Goal: Task Accomplishment & Management: Use online tool/utility

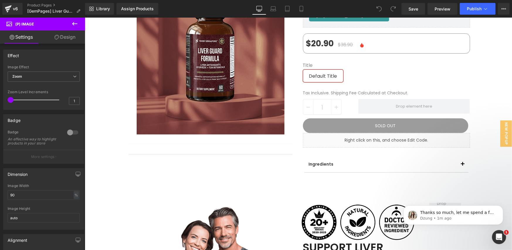
scroll to position [98, 0]
click at [78, 22] on icon at bounding box center [74, 23] width 7 height 7
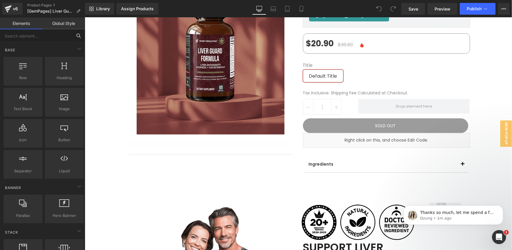
click at [39, 36] on input "text" at bounding box center [36, 35] width 72 height 13
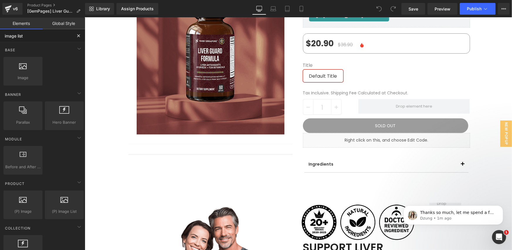
type input "image list"
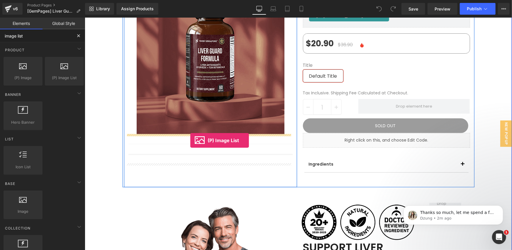
drag, startPoint x: 142, startPoint y: 90, endPoint x: 190, endPoint y: 141, distance: 69.7
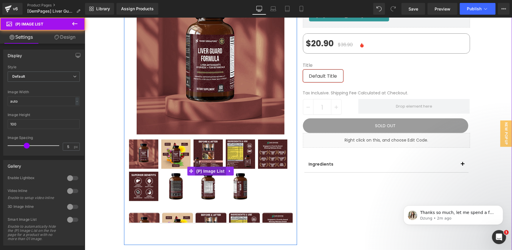
click at [204, 173] on span "(P) Image List" at bounding box center [210, 171] width 31 height 9
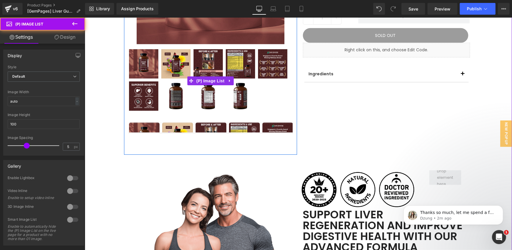
scroll to position [195, 0]
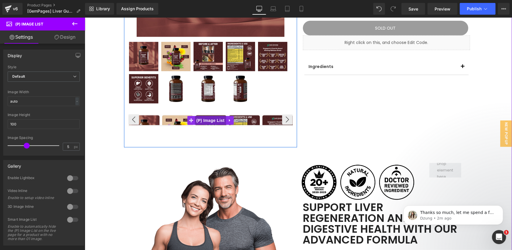
click at [207, 118] on span "(P) Image List" at bounding box center [210, 120] width 31 height 9
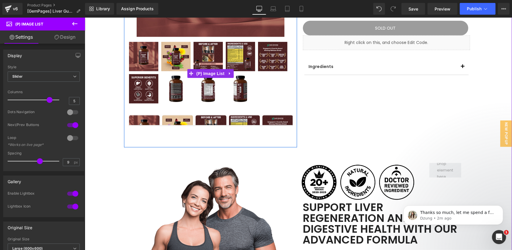
click at [228, 73] on icon at bounding box center [230, 73] width 4 height 4
click at [231, 74] on icon at bounding box center [233, 73] width 4 height 4
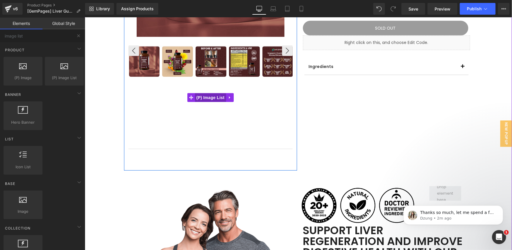
click at [199, 96] on span "(P) Image List" at bounding box center [210, 97] width 31 height 9
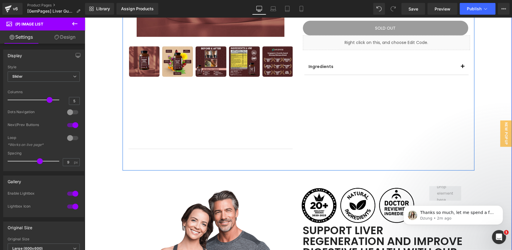
click at [304, 101] on div "Liver Guard Formula - 60ct (P) Title Liver Detox Supplement Heading [DOMAIN_NAM…" at bounding box center [386, 20] width 176 height 299
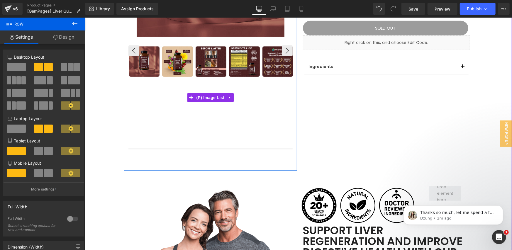
click at [203, 96] on span "(P) Image List" at bounding box center [210, 97] width 31 height 9
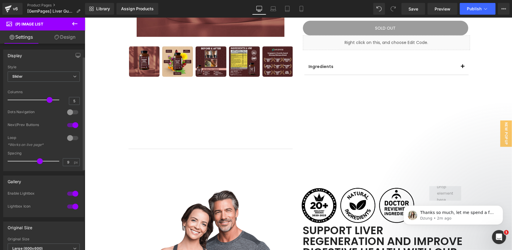
scroll to position [98, 0]
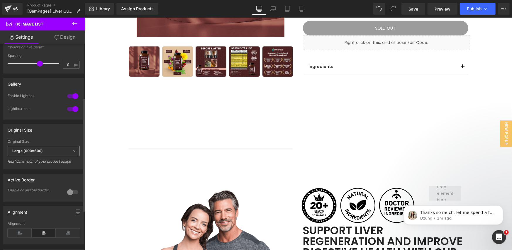
click at [66, 147] on span "Large (600x600)" at bounding box center [44, 151] width 72 height 10
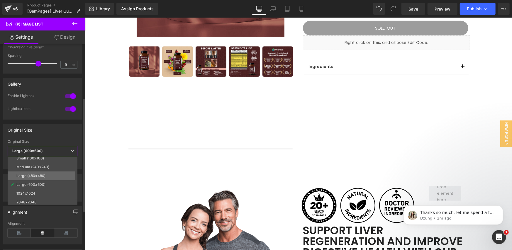
scroll to position [4, 0]
click at [44, 201] on li "2048x2048" at bounding box center [44, 201] width 72 height 9
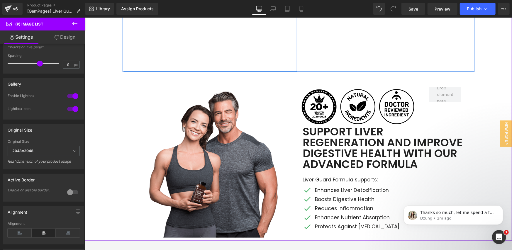
scroll to position [195, 0]
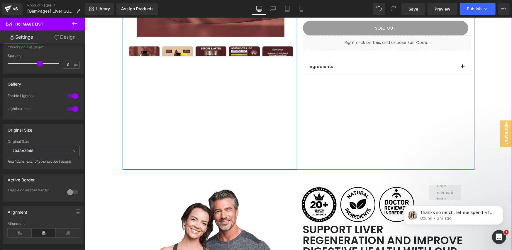
click at [243, 113] on div "Sale Off (P) Image ‹" at bounding box center [210, 20] width 173 height 298
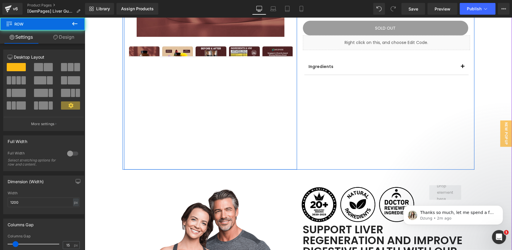
scroll to position [98, 0]
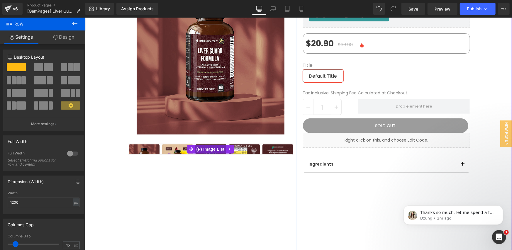
click at [216, 149] on span "(P) Image List" at bounding box center [210, 149] width 31 height 9
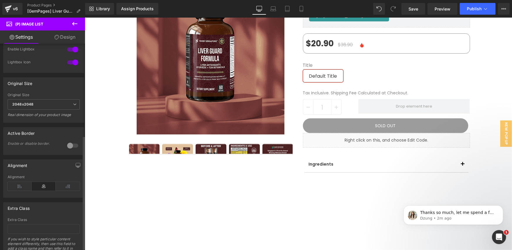
scroll to position [170, 0]
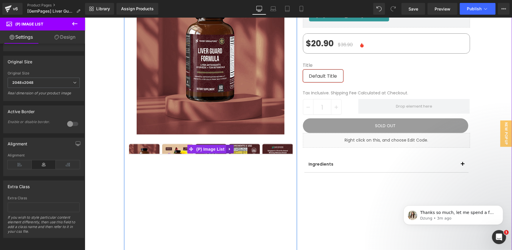
click at [228, 150] on icon at bounding box center [230, 149] width 4 height 4
click at [200, 147] on span "(P) Image List" at bounding box center [198, 149] width 31 height 9
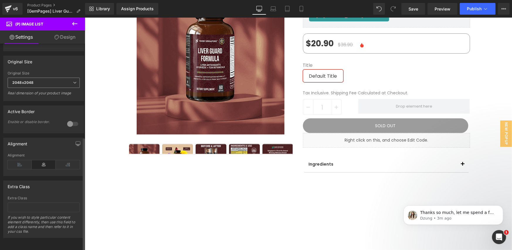
click at [52, 78] on span "2048x2048" at bounding box center [44, 83] width 72 height 10
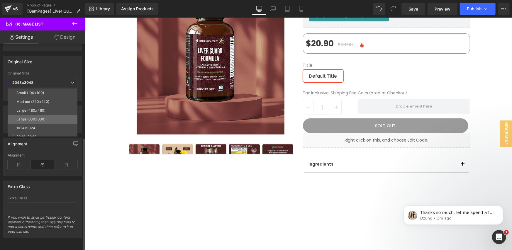
click at [50, 115] on li "Large (600x600)" at bounding box center [44, 119] width 72 height 9
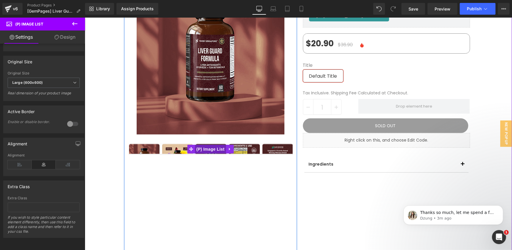
click at [212, 149] on span "(P) Image List" at bounding box center [210, 149] width 31 height 9
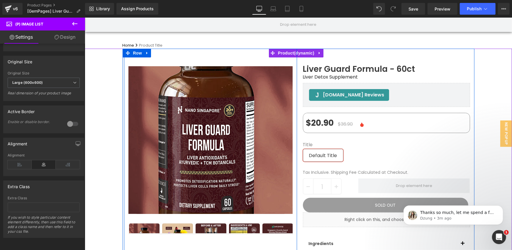
scroll to position [98, 0]
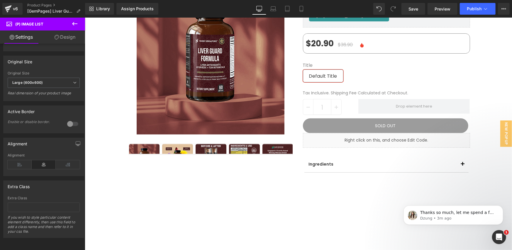
click at [73, 26] on icon at bounding box center [74, 23] width 7 height 7
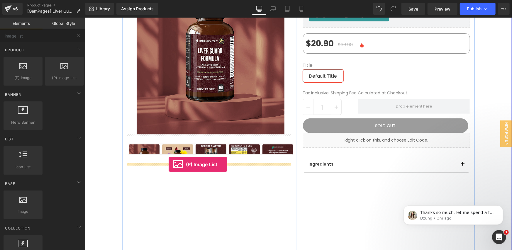
drag, startPoint x: 143, startPoint y: 89, endPoint x: 168, endPoint y: 165, distance: 79.5
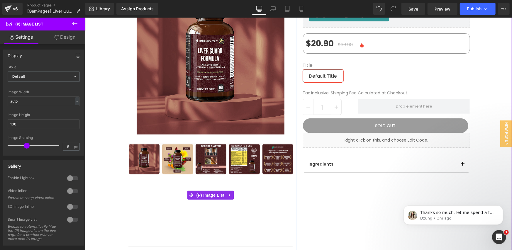
scroll to position [195, 0]
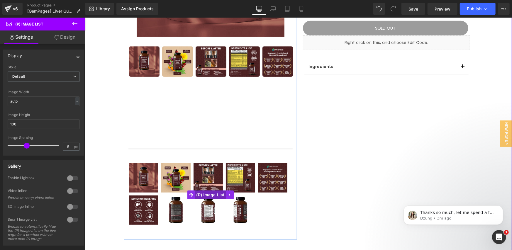
click at [204, 194] on span "(P) Image List" at bounding box center [210, 194] width 31 height 9
click at [207, 97] on span "(P) Image List" at bounding box center [210, 97] width 31 height 9
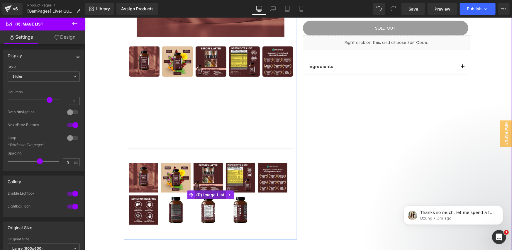
click at [203, 192] on span "(P) Image List" at bounding box center [210, 194] width 31 height 9
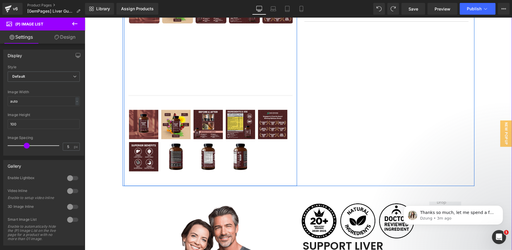
scroll to position [262, 0]
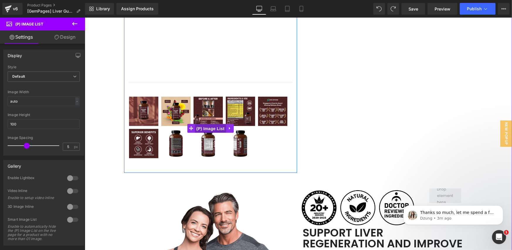
click at [202, 127] on span "(P) Image List" at bounding box center [210, 128] width 31 height 9
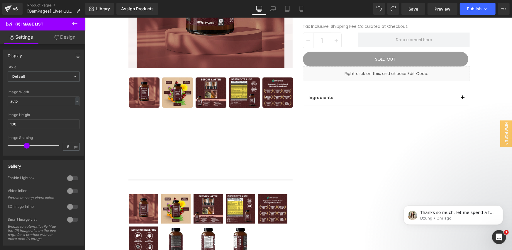
scroll to position [67, 0]
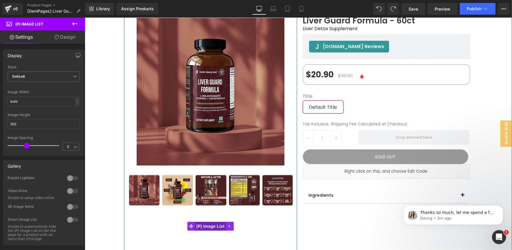
click at [211, 225] on span "(P) Image List" at bounding box center [210, 226] width 31 height 9
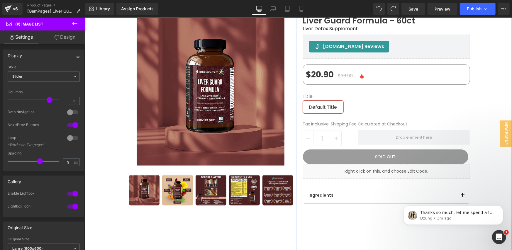
scroll to position [262, 0]
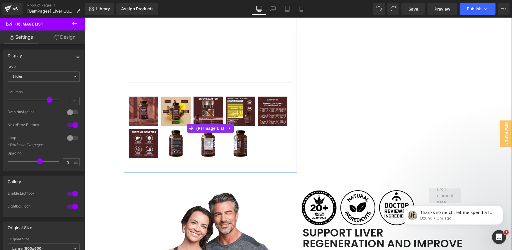
click at [209, 126] on span "(P) Image List" at bounding box center [210, 128] width 31 height 9
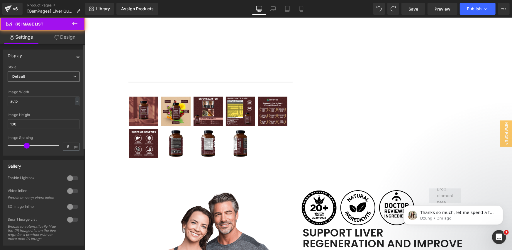
click at [59, 77] on span "Default" at bounding box center [44, 77] width 72 height 10
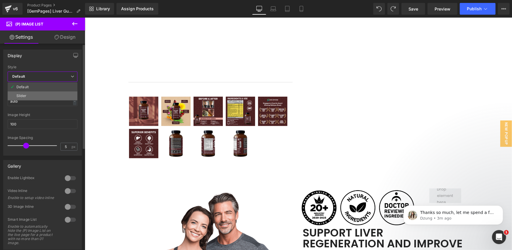
click at [49, 92] on li "Slider" at bounding box center [43, 96] width 70 height 9
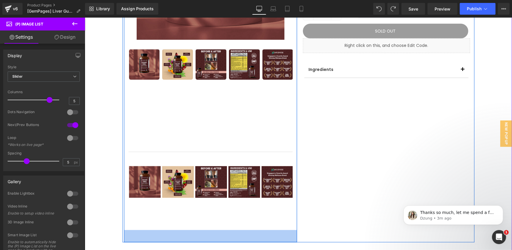
scroll to position [164, 0]
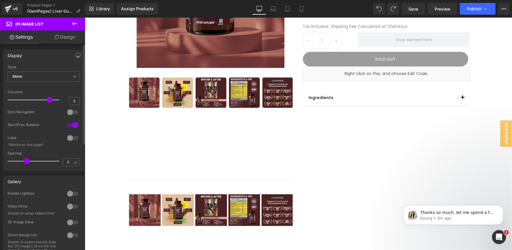
click at [69, 194] on div at bounding box center [73, 193] width 14 height 9
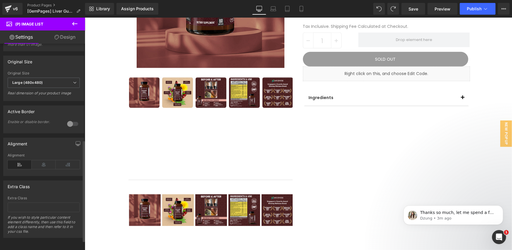
scroll to position [215, 0]
click at [58, 33] on link "Design" at bounding box center [65, 37] width 43 height 13
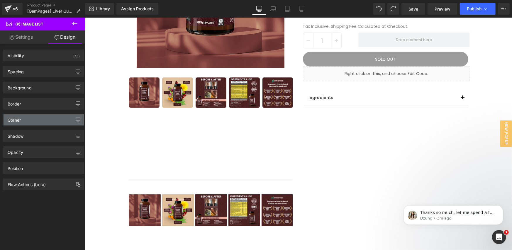
click at [35, 119] on div "Corner" at bounding box center [44, 119] width 80 height 11
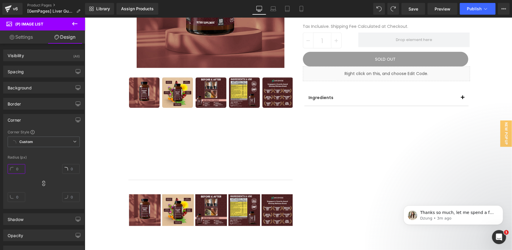
click at [21, 169] on input "text" at bounding box center [17, 169] width 18 height 10
type input "0"
type input "10"
click at [38, 160] on div "Corner Style Custom Custom Setup Global Style Custom Setup Global Style Radius …" at bounding box center [44, 169] width 80 height 79
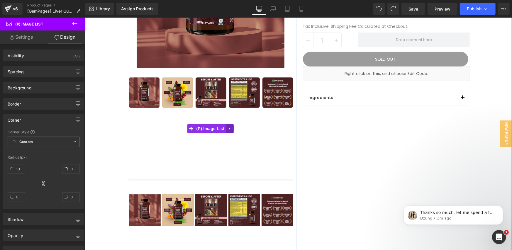
click at [228, 130] on icon at bounding box center [230, 128] width 4 height 4
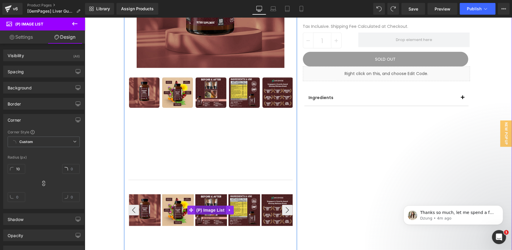
click at [202, 213] on span "(P) Image List" at bounding box center [210, 210] width 31 height 9
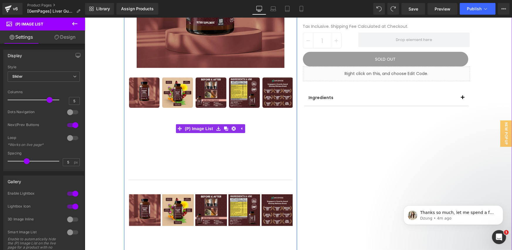
click at [199, 127] on span "(P) Image List" at bounding box center [198, 128] width 31 height 9
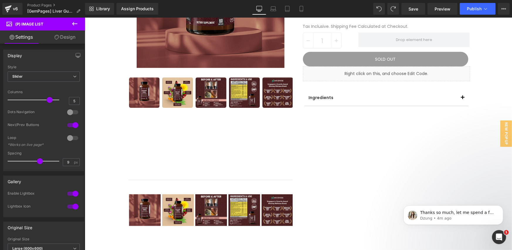
click at [69, 39] on link "Design" at bounding box center [65, 37] width 43 height 13
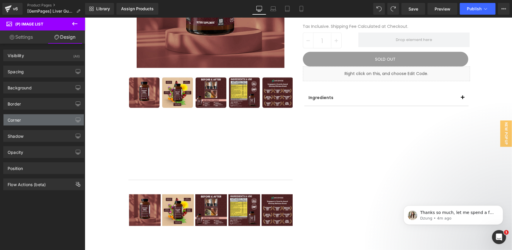
click at [29, 122] on div "Corner" at bounding box center [44, 119] width 80 height 11
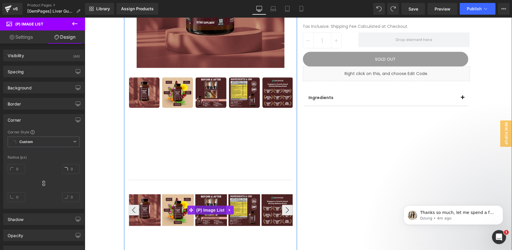
click at [203, 212] on span "(P) Image List" at bounding box center [210, 210] width 31 height 9
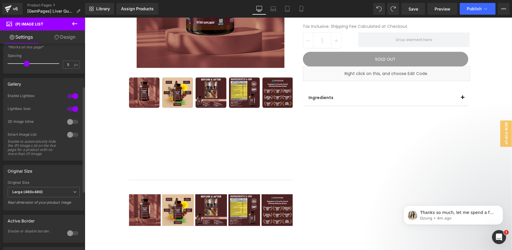
scroll to position [0, 0]
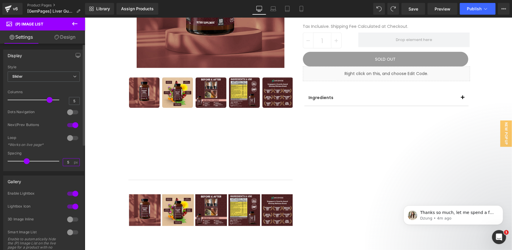
click at [67, 163] on input "5" at bounding box center [68, 162] width 10 height 7
type input "9"
click at [58, 35] on icon at bounding box center [57, 37] width 5 height 5
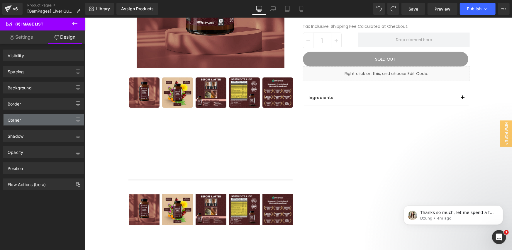
click at [41, 120] on div "Corner" at bounding box center [44, 119] width 80 height 11
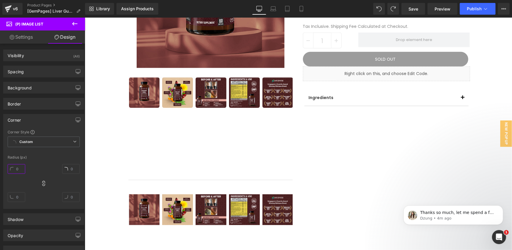
click at [18, 170] on input "text" at bounding box center [17, 169] width 18 height 10
type input "10"
type input "6"
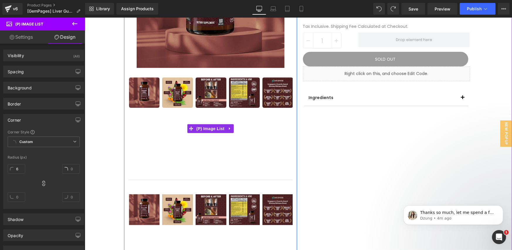
click at [229, 129] on icon at bounding box center [229, 128] width 1 height 3
click at [231, 127] on icon at bounding box center [233, 128] width 4 height 4
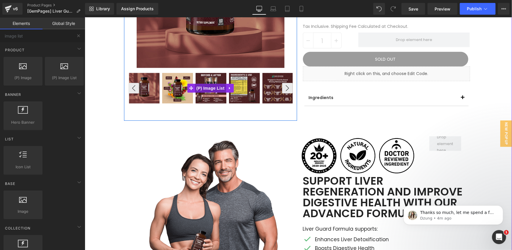
click at [204, 89] on span "(P) Image List" at bounding box center [210, 88] width 31 height 9
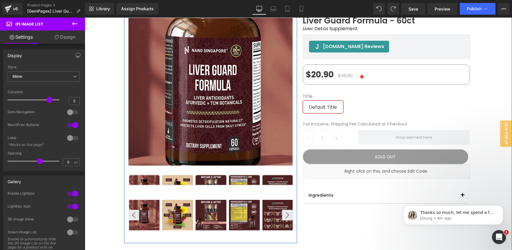
scroll to position [164, 0]
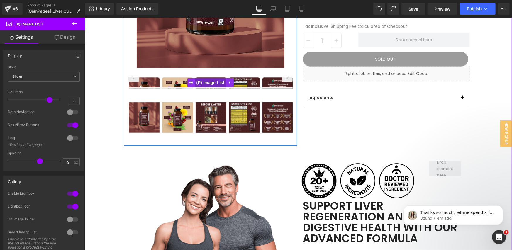
click at [205, 82] on span "(P) Image List" at bounding box center [210, 82] width 31 height 9
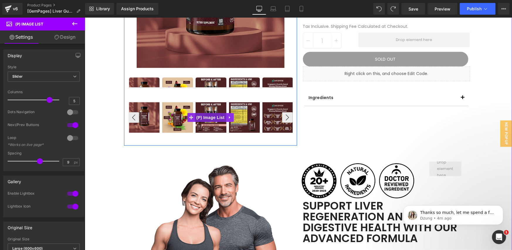
click at [208, 118] on span "(P) Image List" at bounding box center [210, 117] width 31 height 9
click at [204, 114] on span "(P) Image List" at bounding box center [210, 117] width 31 height 9
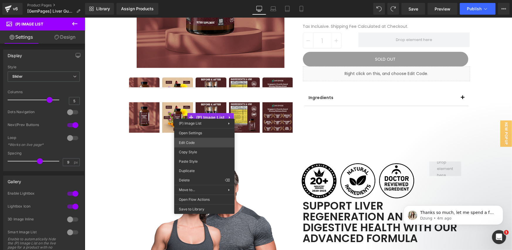
click at [194, 0] on div "(P) Image List You are previewing how the will restyle your page. You can not e…" at bounding box center [256, 0] width 512 height 0
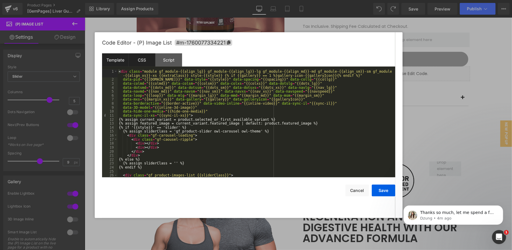
click at [145, 59] on div "CSS" at bounding box center [142, 59] width 27 height 13
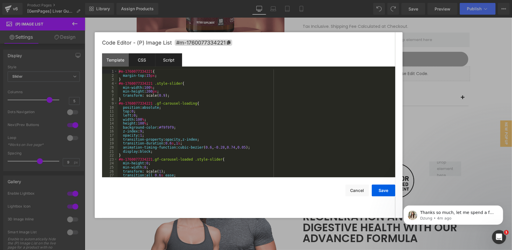
click at [165, 59] on div "Script" at bounding box center [168, 59] width 27 height 13
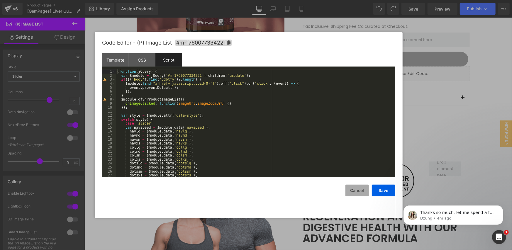
click at [361, 190] on button "Cancel" at bounding box center [357, 191] width 23 height 12
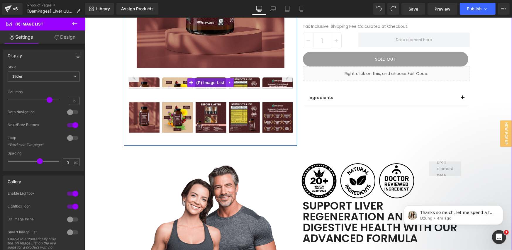
click at [206, 82] on span "(P) Image List" at bounding box center [210, 82] width 31 height 9
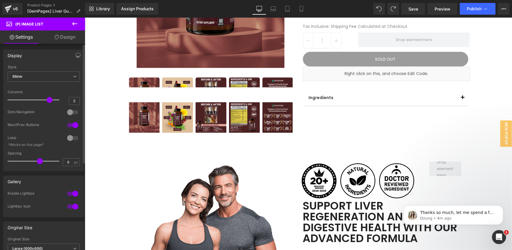
scroll to position [98, 0]
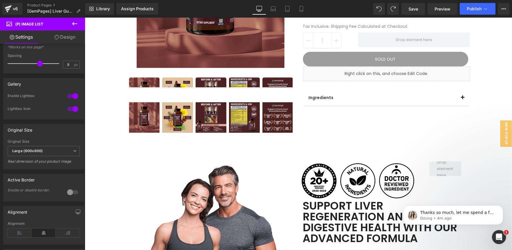
click at [71, 39] on link "Design" at bounding box center [65, 37] width 43 height 13
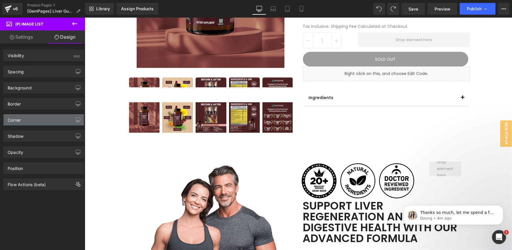
click at [44, 121] on div "Corner" at bounding box center [44, 119] width 80 height 11
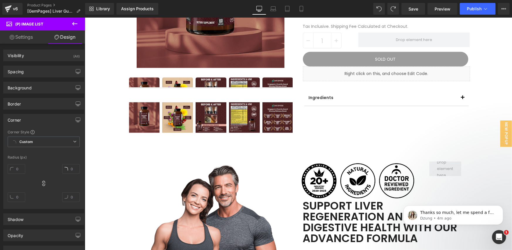
click at [35, 31] on link "Settings" at bounding box center [21, 37] width 43 height 13
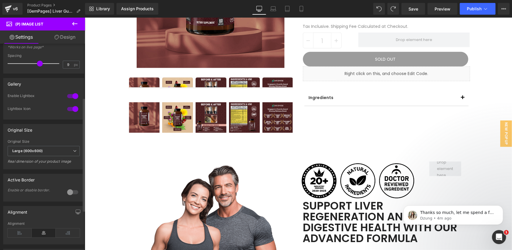
click at [66, 191] on div at bounding box center [73, 192] width 14 height 9
click at [67, 194] on div at bounding box center [73, 192] width 14 height 9
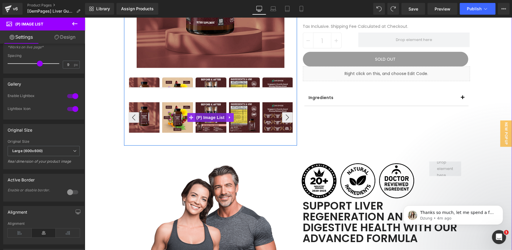
click at [211, 118] on span "(P) Image List" at bounding box center [210, 117] width 31 height 9
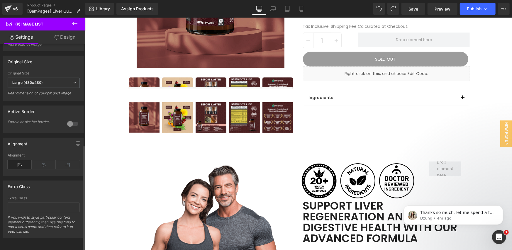
scroll to position [215, 0]
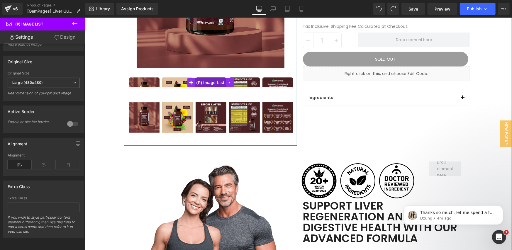
click at [210, 84] on span "(P) Image List" at bounding box center [210, 82] width 31 height 9
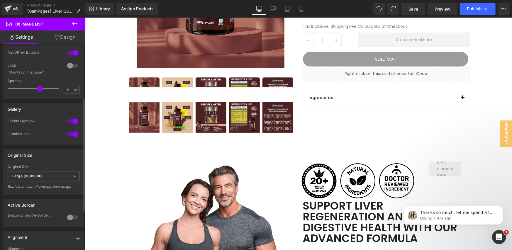
scroll to position [98, 0]
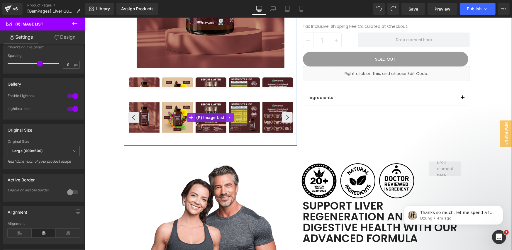
click at [205, 117] on span "(P) Image List" at bounding box center [210, 117] width 31 height 9
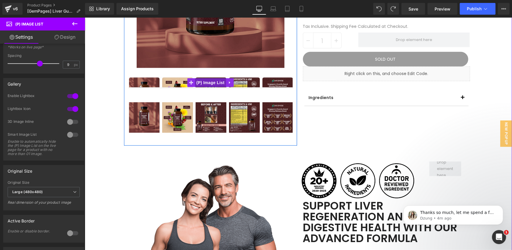
click at [202, 84] on span "(P) Image List" at bounding box center [210, 82] width 31 height 9
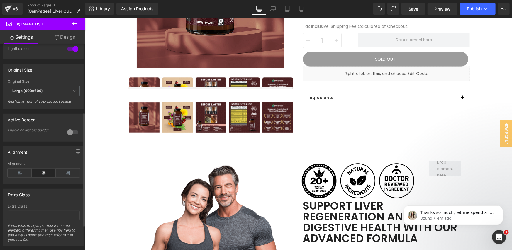
scroll to position [170, 0]
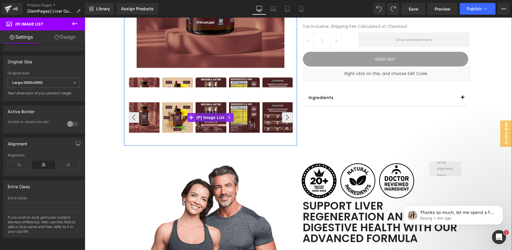
click at [198, 116] on span "(P) Image List" at bounding box center [210, 117] width 31 height 9
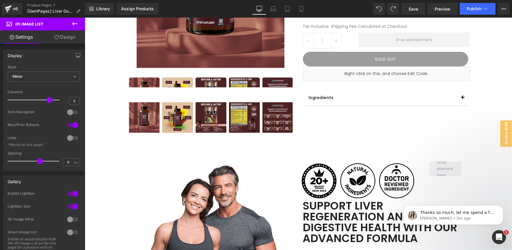
click at [74, 36] on link "Design" at bounding box center [65, 37] width 43 height 13
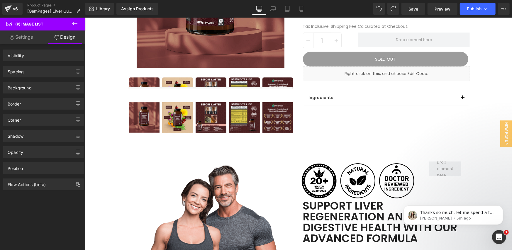
click at [15, 37] on link "Settings" at bounding box center [21, 37] width 43 height 13
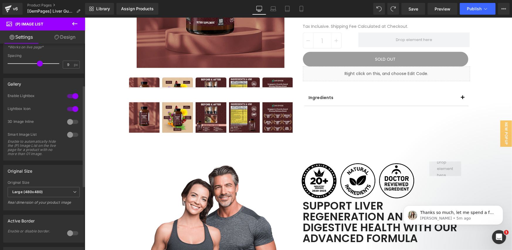
scroll to position [0, 0]
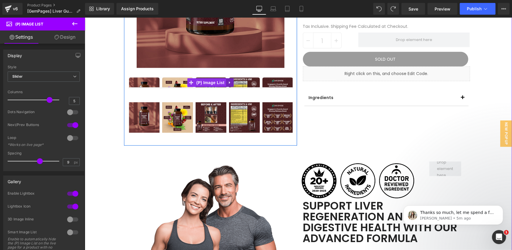
click at [228, 83] on icon at bounding box center [230, 82] width 4 height 4
click at [231, 83] on icon at bounding box center [233, 82] width 4 height 4
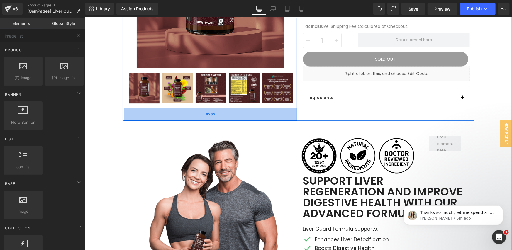
click at [228, 112] on div "42px" at bounding box center [210, 114] width 173 height 12
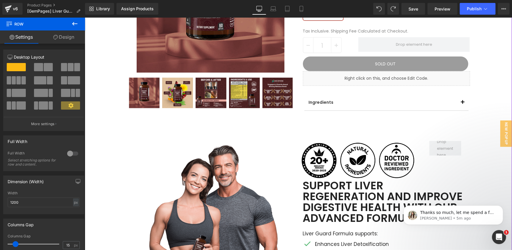
scroll to position [67, 0]
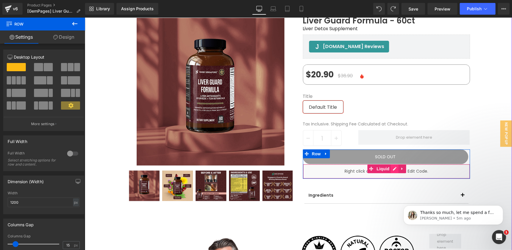
click at [392, 168] on icon at bounding box center [394, 169] width 4 height 4
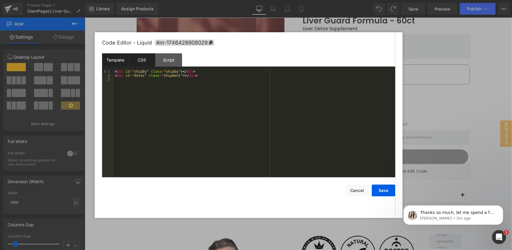
click at [142, 60] on div "CSS" at bounding box center [142, 59] width 27 height 13
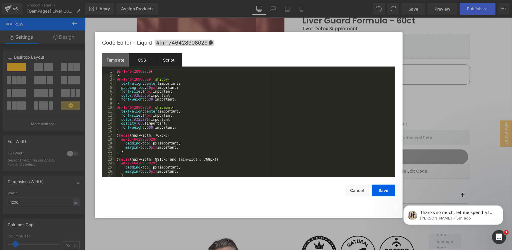
click at [160, 60] on div "Script" at bounding box center [168, 59] width 27 height 13
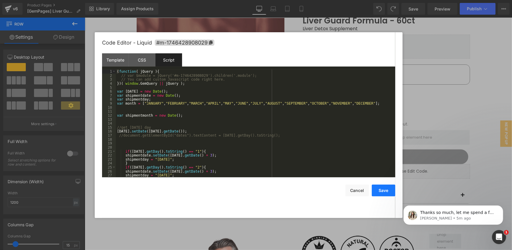
click at [387, 191] on button "Save" at bounding box center [383, 191] width 23 height 12
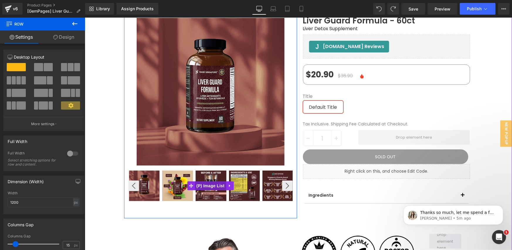
click at [200, 184] on span "(P) Image List" at bounding box center [210, 185] width 31 height 9
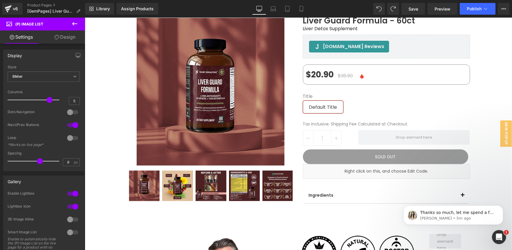
click at [62, 38] on link "Design" at bounding box center [65, 37] width 43 height 13
click at [0, 0] on div "Corner" at bounding box center [0, 0] width 0 height 0
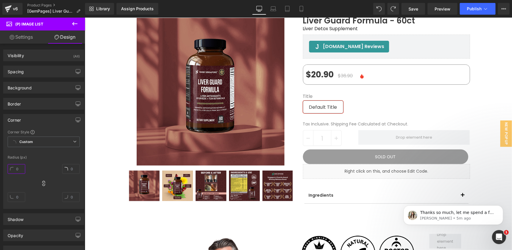
click at [18, 167] on input "text" at bounding box center [17, 169] width 18 height 10
click at [38, 143] on span "Custom Setup Global Style" at bounding box center [44, 142] width 72 height 11
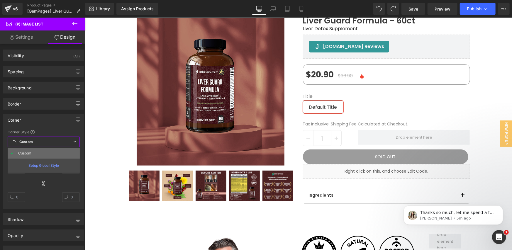
click at [37, 153] on li "Custom" at bounding box center [44, 153] width 72 height 11
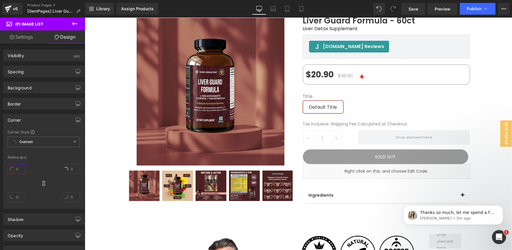
click at [21, 165] on input "text" at bounding box center [17, 169] width 18 height 10
type input "6"
type input "10"
click at [41, 153] on div at bounding box center [44, 152] width 72 height 4
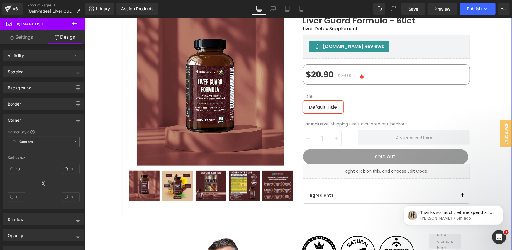
click at [122, 165] on div "Sale Off (P) Image" at bounding box center [210, 109] width 176 height 219
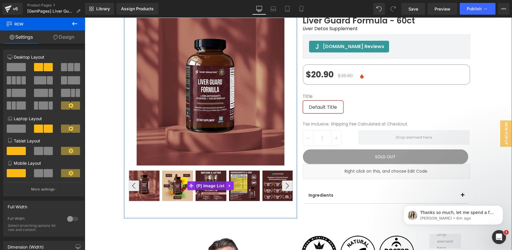
click at [199, 186] on span "(P) Image List" at bounding box center [210, 185] width 31 height 9
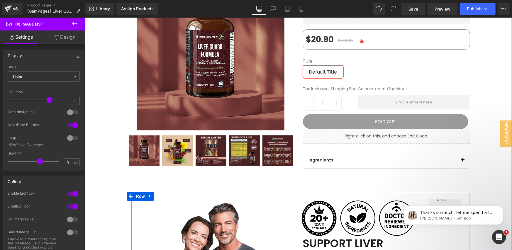
scroll to position [98, 0]
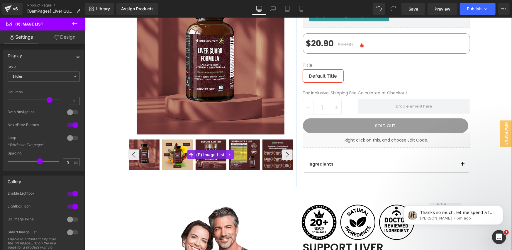
click at [202, 156] on span "(P) Image List" at bounding box center [210, 154] width 31 height 9
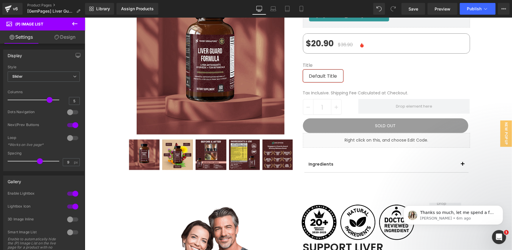
click at [69, 24] on button at bounding box center [75, 24] width 21 height 13
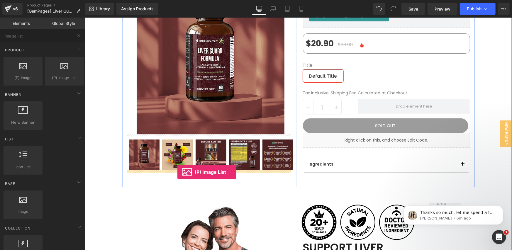
drag, startPoint x: 122, startPoint y: 146, endPoint x: 177, endPoint y: 172, distance: 60.8
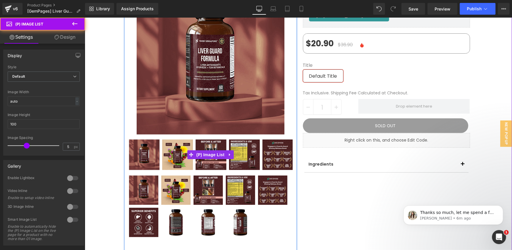
scroll to position [195, 0]
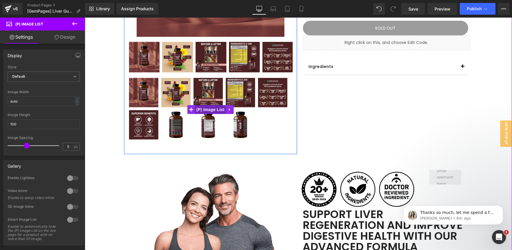
click at [207, 110] on span "(P) Image List" at bounding box center [210, 109] width 31 height 9
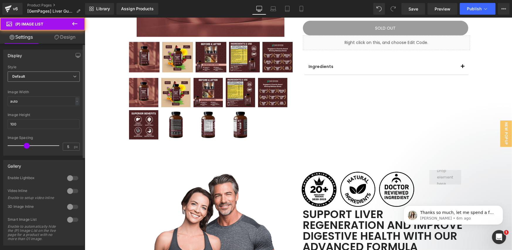
click at [54, 73] on span "Default" at bounding box center [44, 77] width 72 height 10
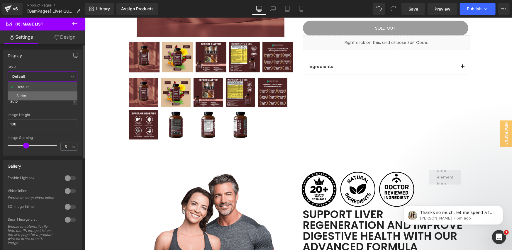
click at [46, 99] on li "Slider" at bounding box center [43, 96] width 70 height 9
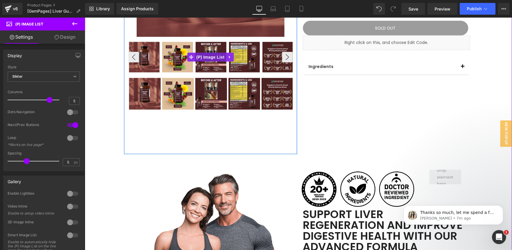
click at [212, 57] on span "(P) Image List" at bounding box center [210, 57] width 31 height 9
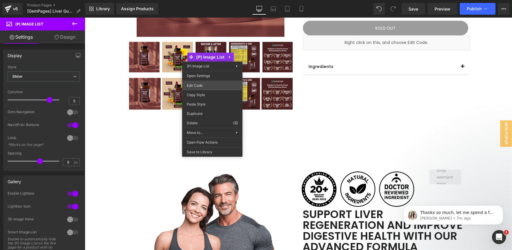
click at [199, 0] on div "(P) Image List You are previewing how the will restyle your page. You can not e…" at bounding box center [256, 0] width 512 height 0
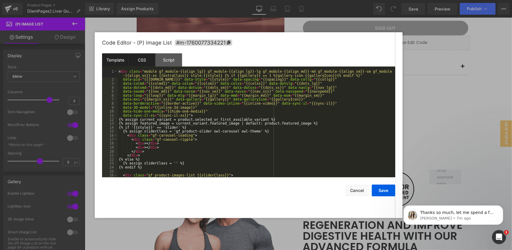
click at [139, 63] on div "CSS" at bounding box center [142, 59] width 27 height 13
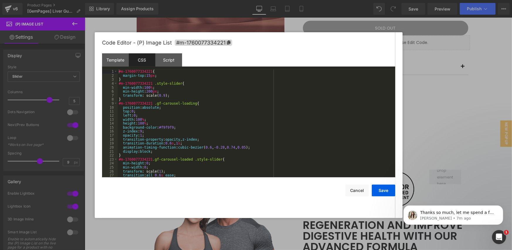
click at [145, 78] on div "#m-1760077334221 { margin-top : 15 px ; } #m-1760077334221 .style-slider { min-…" at bounding box center [256, 128] width 276 height 116
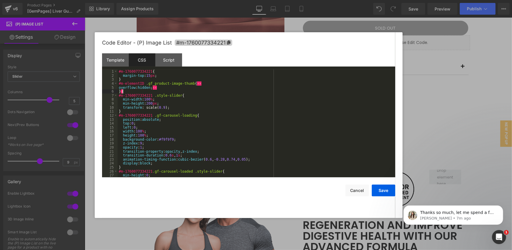
click at [192, 42] on span "#m-1760077334221" at bounding box center [203, 43] width 57 height 6
drag, startPoint x: 141, startPoint y: 84, endPoint x: 114, endPoint y: 85, distance: 27.3
click at [114, 85] on pre "1 2 3 4 5 6 7 8 9 10 11 12 13 14 15 16 17 18 19 20 21 22 23 24 25 26 27 28 #m-1…" at bounding box center [248, 124] width 293 height 108
click at [157, 89] on div "#m-1760077334221 { margin-top : 15 px ; } #m-1760077334221 .gf_product-image-th…" at bounding box center [256, 128] width 276 height 116
click at [207, 86] on div "#m-1760077334221 { margin-top : 15 px ; } #m-1760077334221 .gf_product-image-th…" at bounding box center [256, 128] width 276 height 116
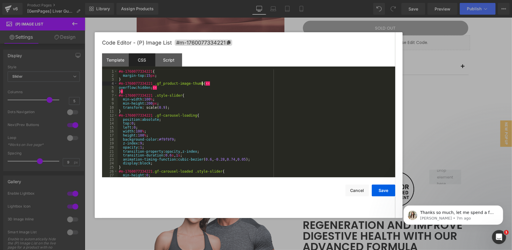
click at [206, 82] on div "#m-1760077334221 { margin-top : 15 px ; } #m-1760077334221 .gf_product-image-th…" at bounding box center [256, 128] width 276 height 116
click at [165, 88] on div "#m-1760077334221 { margin-top : 15 px ; } #m-1760077334221 .gf_product-image-th…" at bounding box center [256, 128] width 276 height 116
click at [125, 91] on div "#m-1760077334221 { margin-top : 15 px ; } #m-1760077334221 .gf_product-image-th…" at bounding box center [256, 128] width 276 height 116
click at [386, 190] on button "Save" at bounding box center [383, 191] width 23 height 12
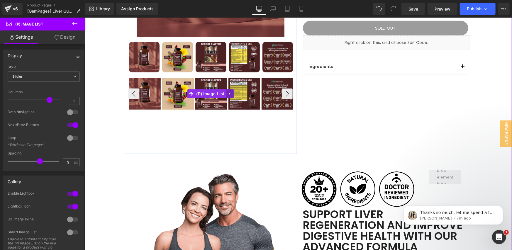
click at [228, 94] on icon at bounding box center [230, 94] width 4 height 4
click at [231, 94] on icon at bounding box center [233, 94] width 4 height 4
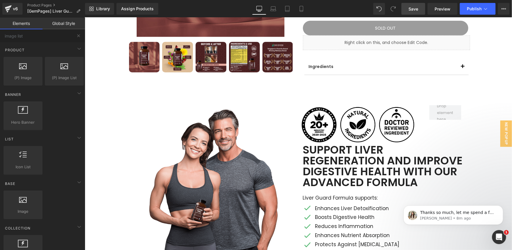
click at [422, 10] on link "Save" at bounding box center [414, 9] width 24 height 12
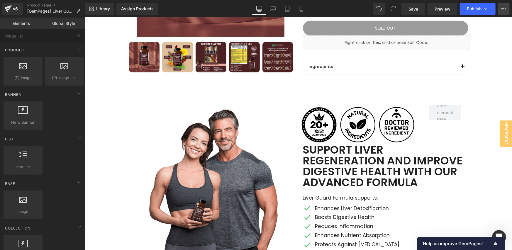
click at [502, 11] on icon at bounding box center [504, 8] width 5 height 5
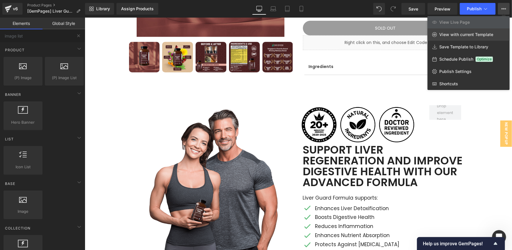
scroll to position [195, 0]
click at [480, 33] on span "View with current Template" at bounding box center [466, 34] width 54 height 5
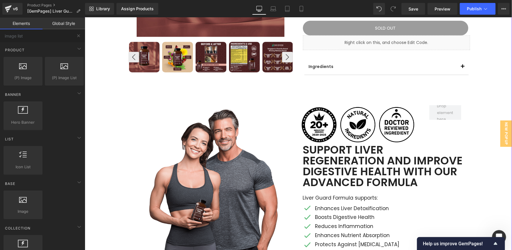
click at [227, 55] on icon at bounding box center [225, 57] width 3 height 4
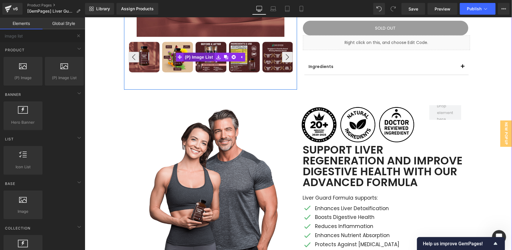
click at [202, 56] on span "(P) Image List" at bounding box center [198, 57] width 31 height 9
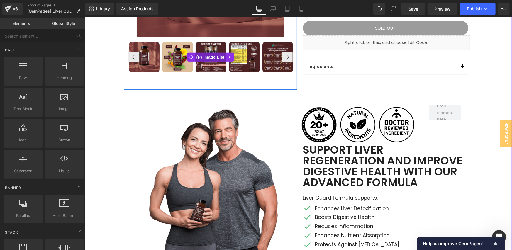
click at [212, 56] on span "(P) Image List" at bounding box center [210, 57] width 31 height 9
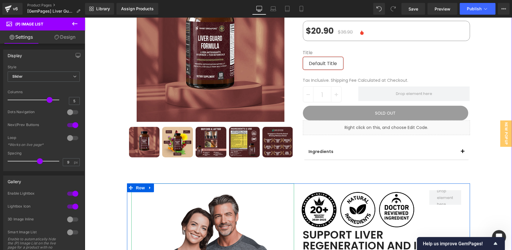
scroll to position [98, 0]
